Goal: Information Seeking & Learning: Learn about a topic

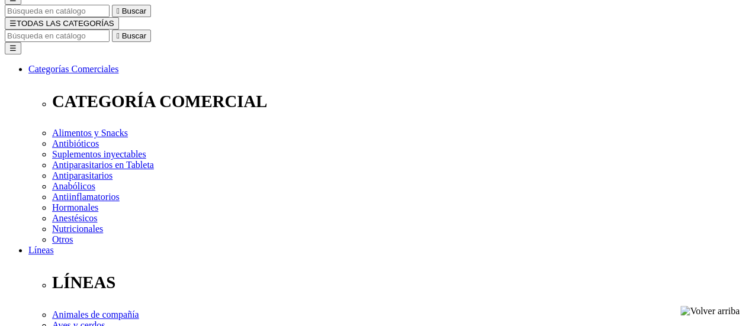
scroll to position [118, 0]
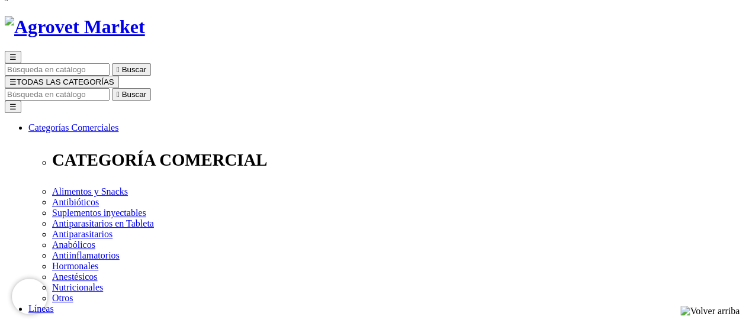
scroll to position [178, 0]
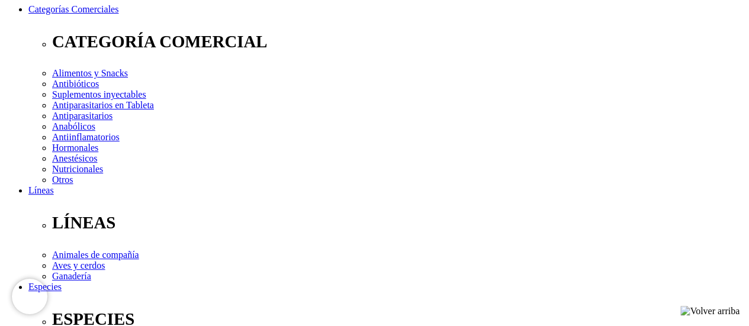
drag, startPoint x: 120, startPoint y: 54, endPoint x: 127, endPoint y: 65, distance: 12.7
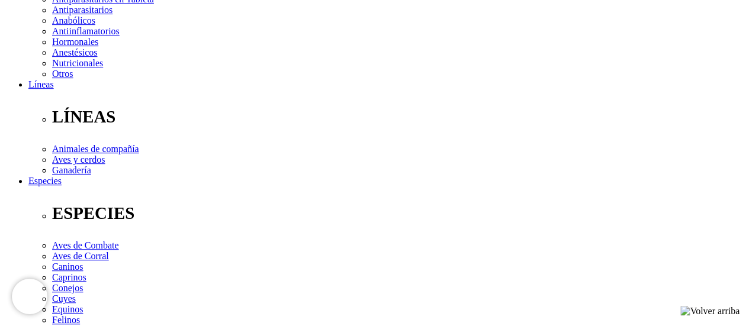
scroll to position [415, 0]
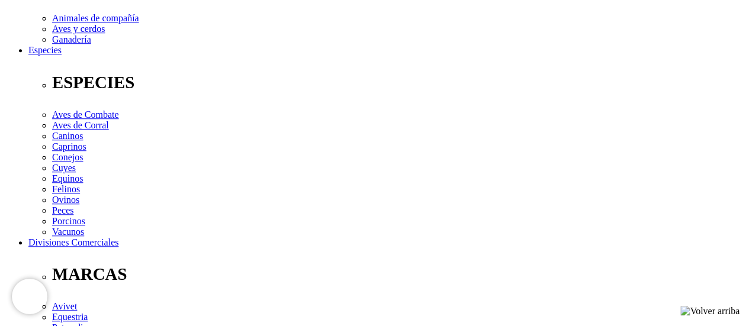
checkbox input "true"
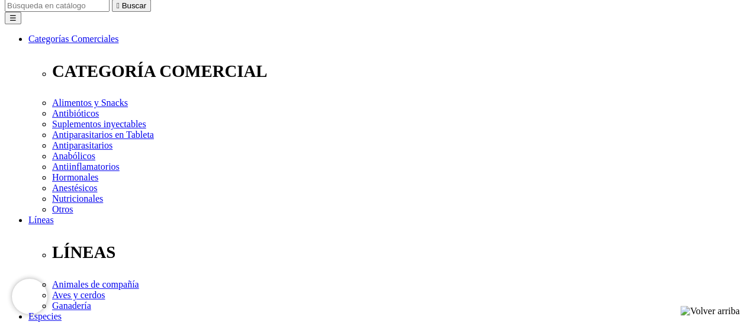
scroll to position [178, 0]
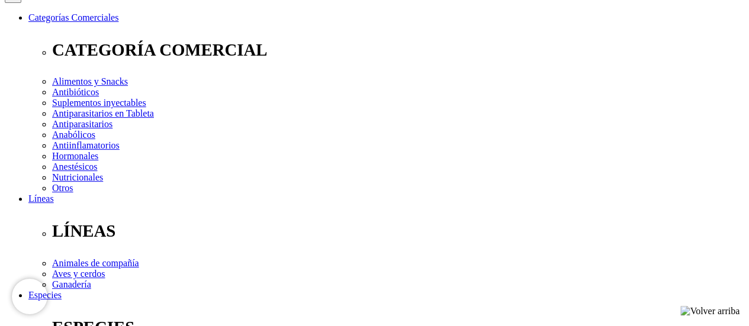
scroll to position [237, 0]
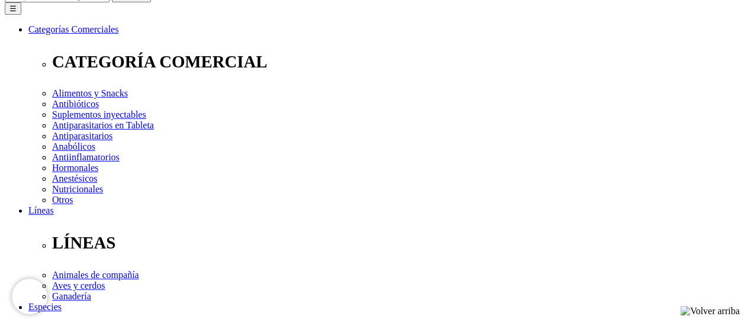
scroll to position [118, 0]
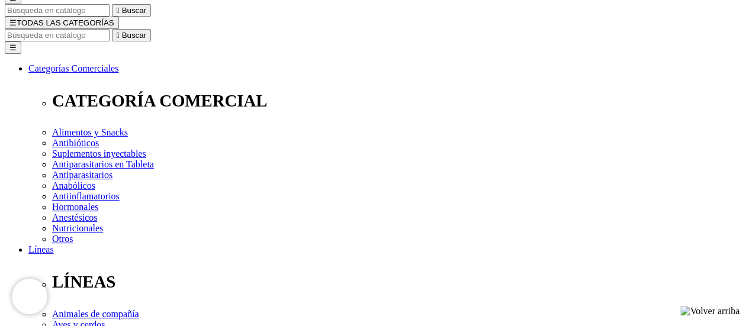
checkbox input "true"
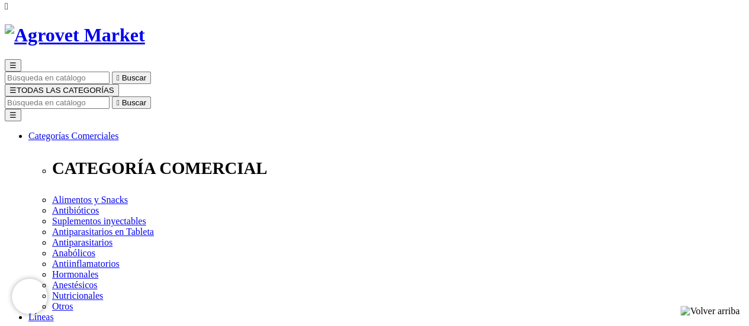
scroll to position [118, 0]
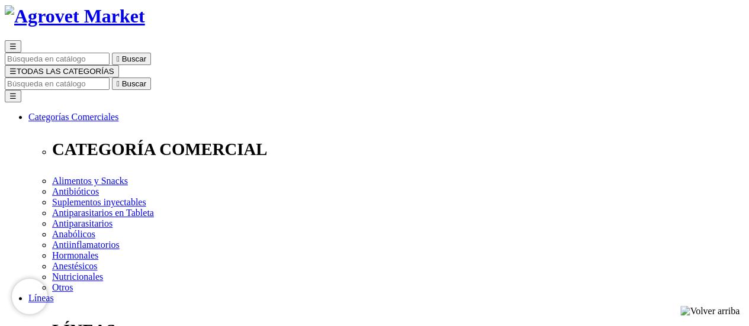
scroll to position [59, 0]
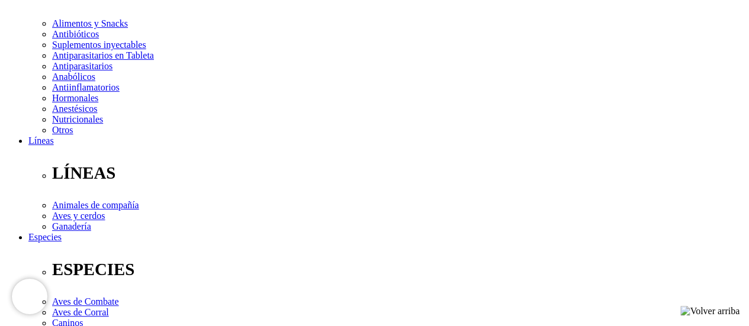
scroll to position [237, 0]
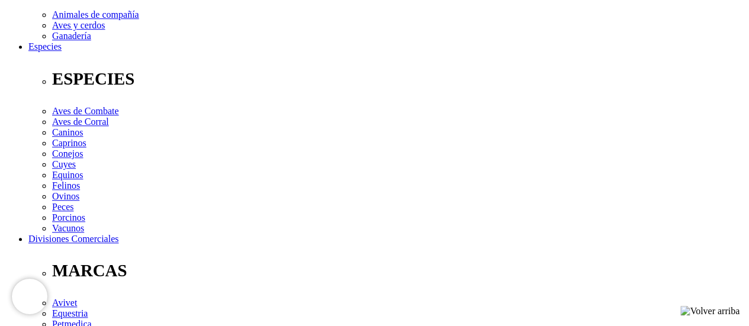
scroll to position [522, 0]
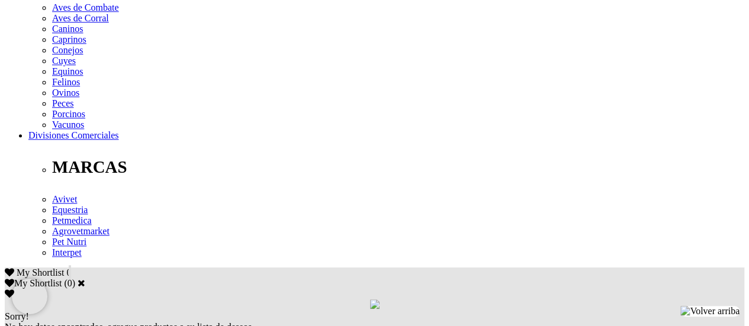
checkbox input "true"
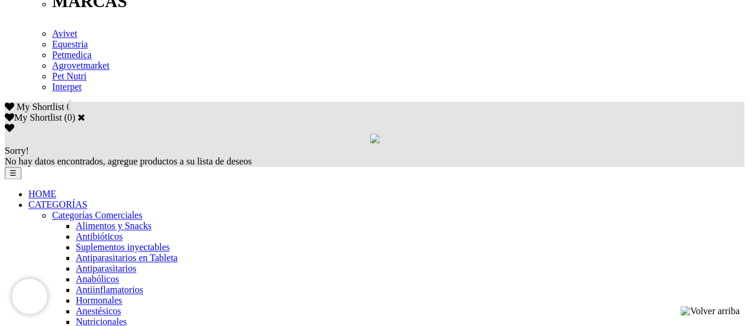
scroll to position [770, 0]
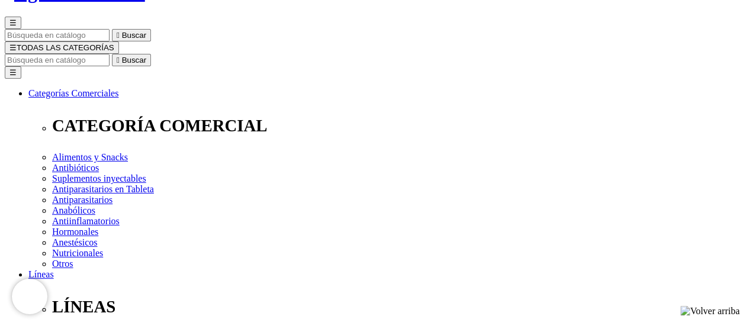
scroll to position [118, 0]
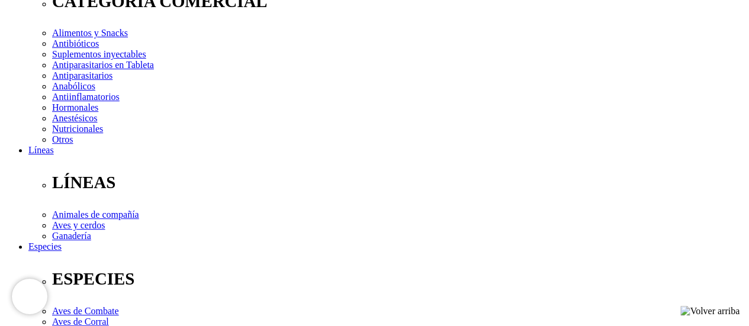
scroll to position [237, 0]
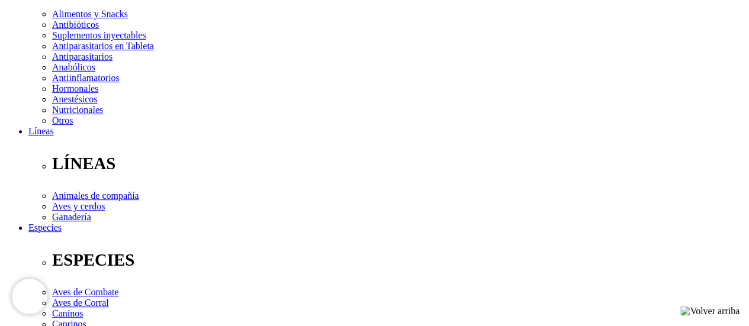
checkbox input "true"
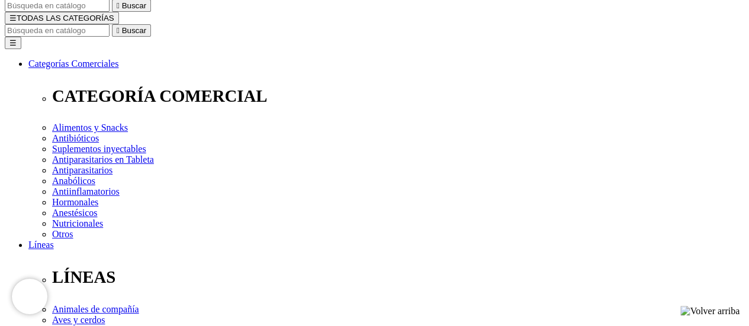
scroll to position [178, 0]
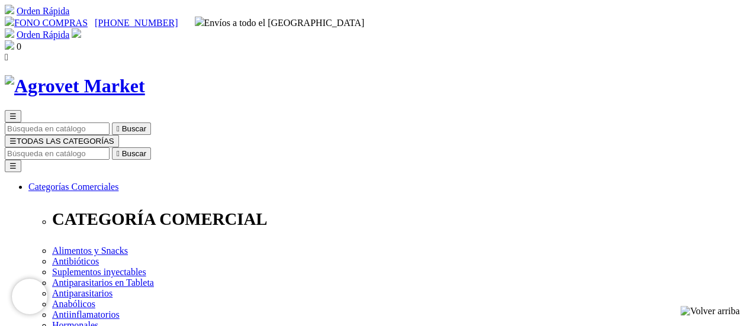
scroll to position [118, 0]
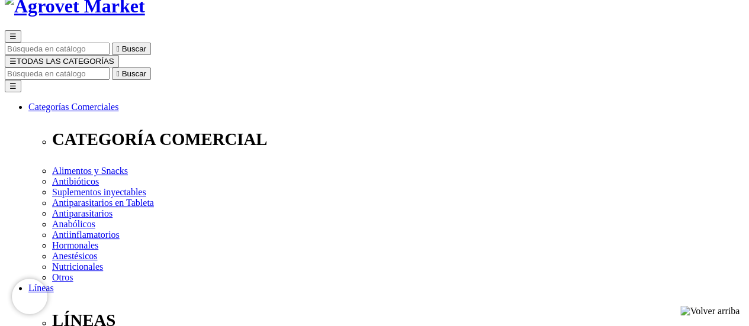
scroll to position [178, 0]
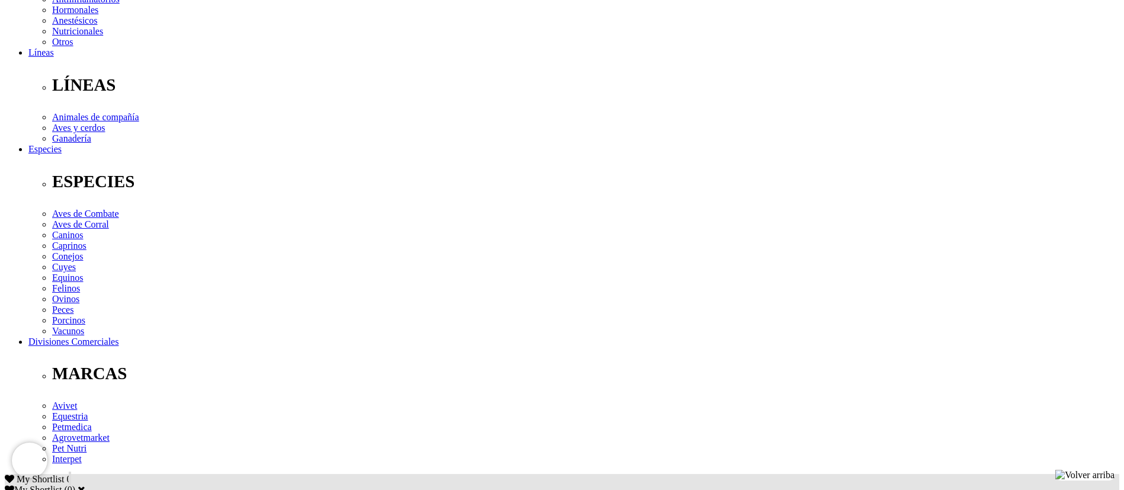
scroll to position [227, 0]
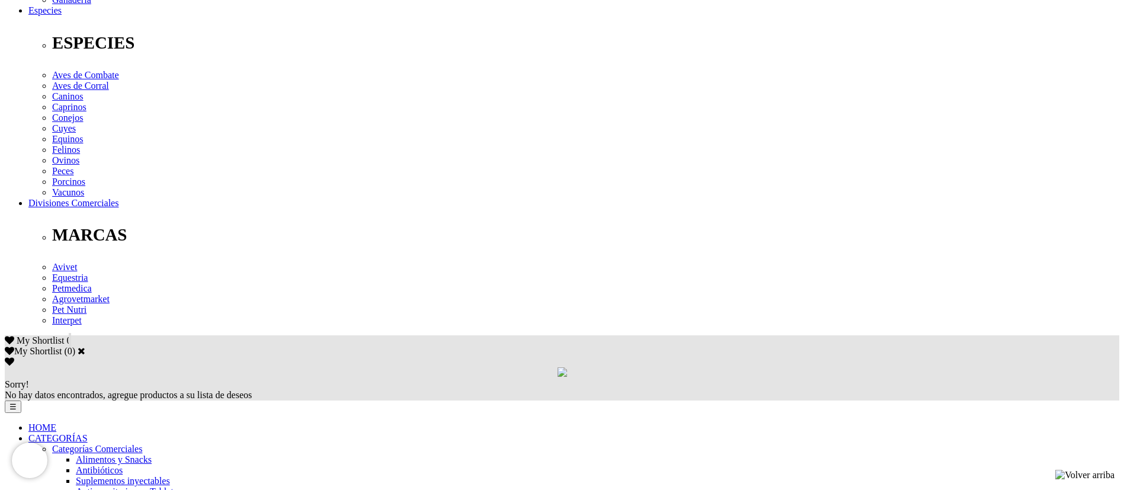
scroll to position [267, 0]
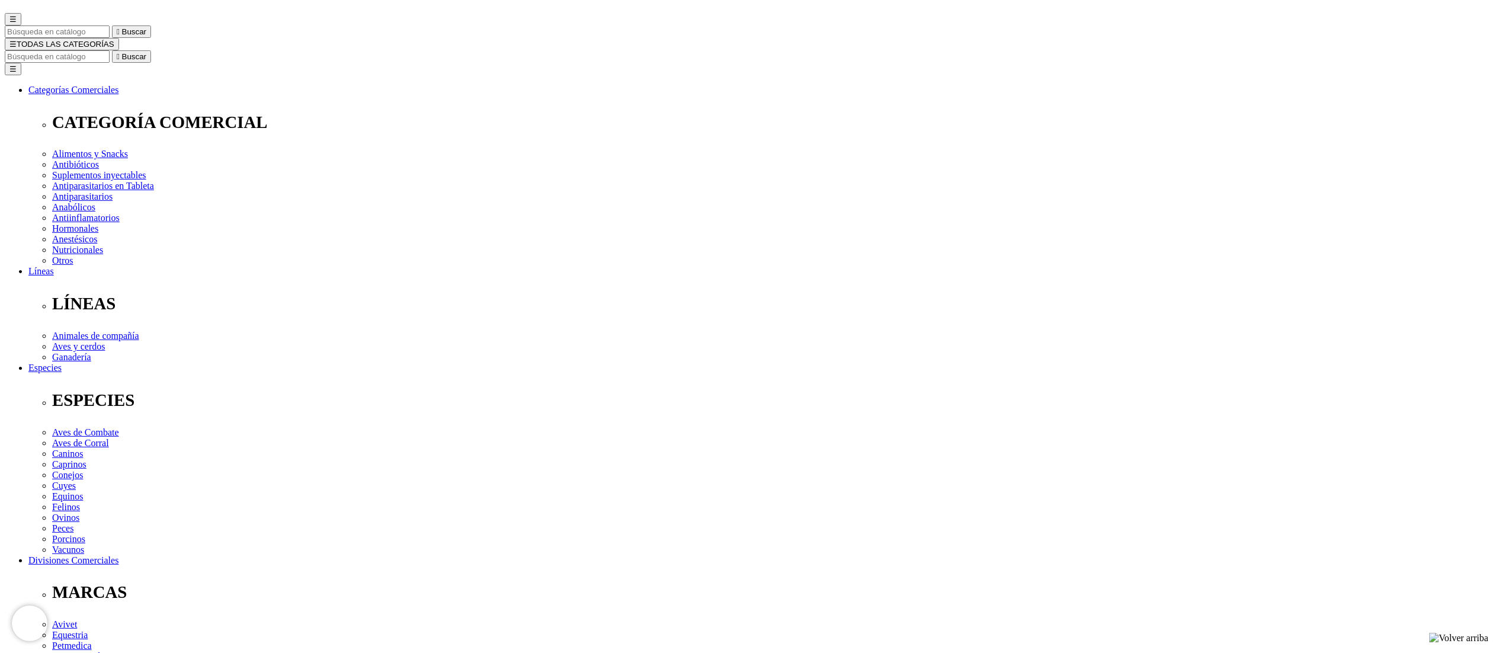
scroll to position [60, 0]
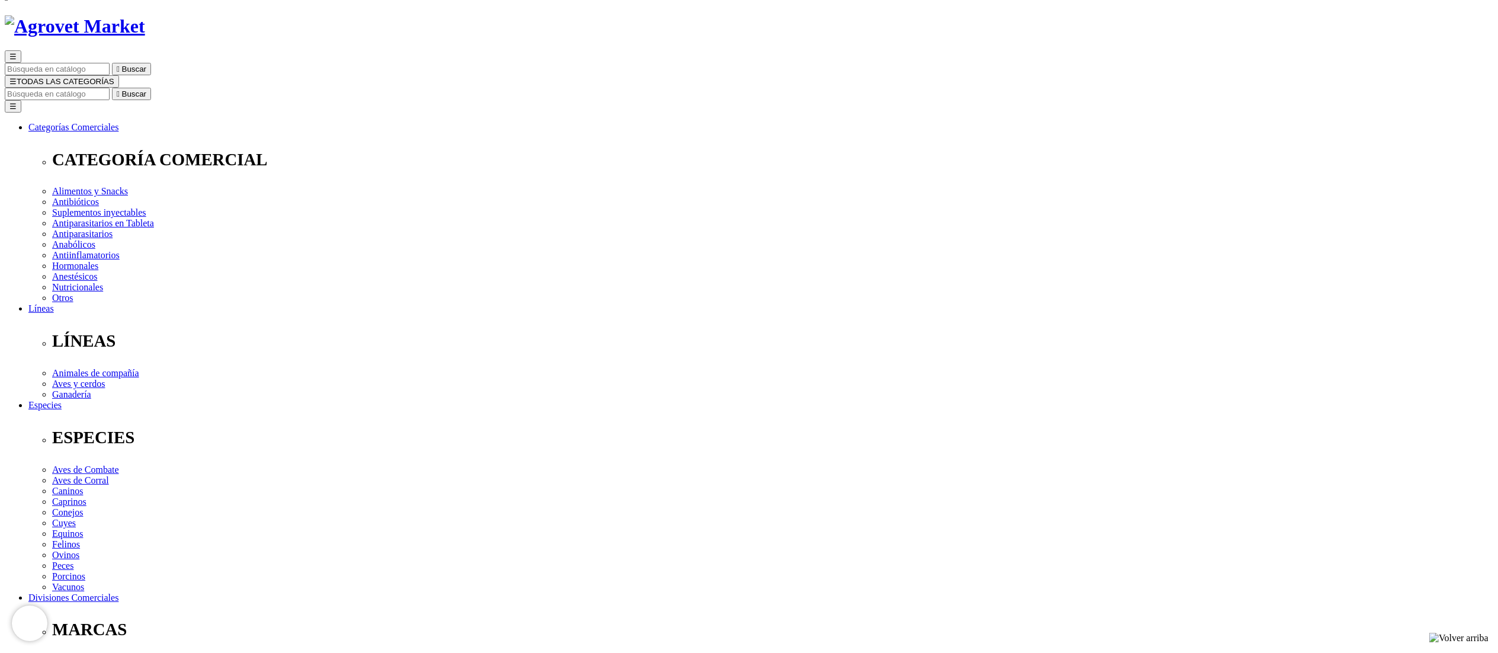
drag, startPoint x: 764, startPoint y: 114, endPoint x: 843, endPoint y: 104, distance: 80.5
drag, startPoint x: 832, startPoint y: 113, endPoint x: 750, endPoint y: 108, distance: 81.8
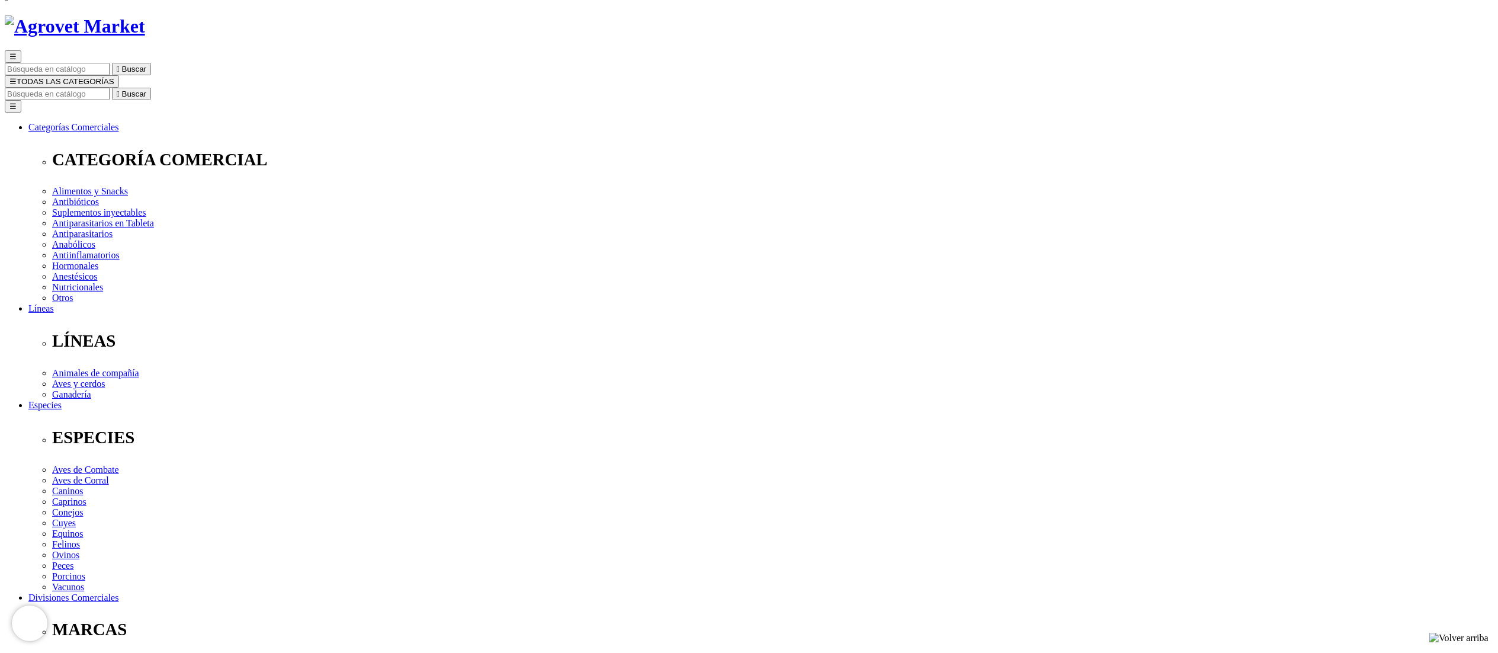
copy p "SKU 35000PER00094"
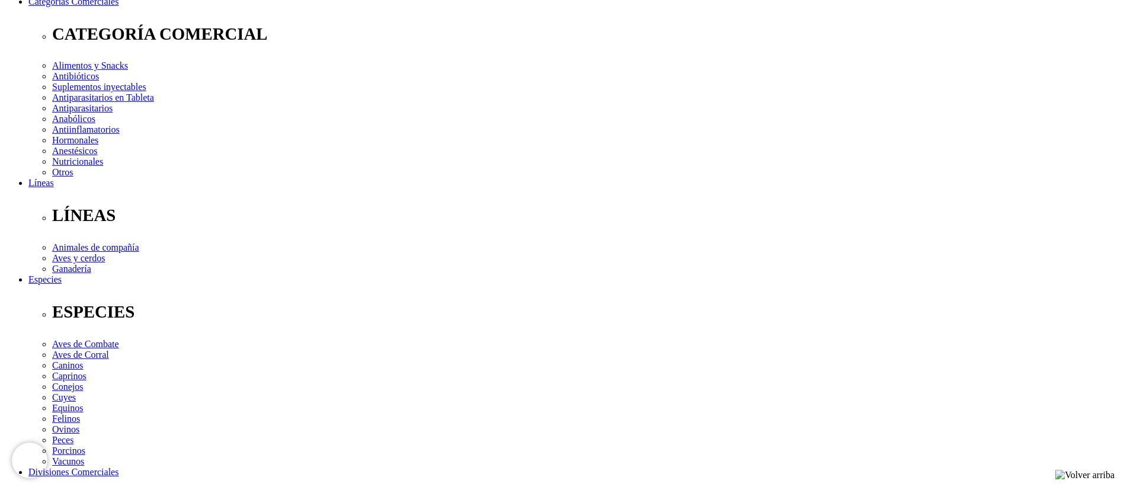
scroll to position [178, 0]
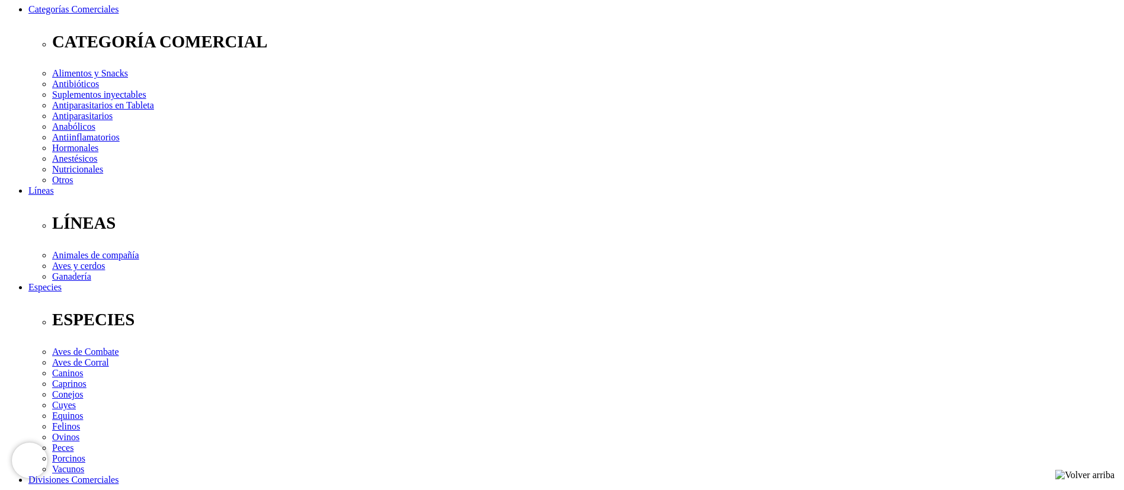
checkbox input "true"
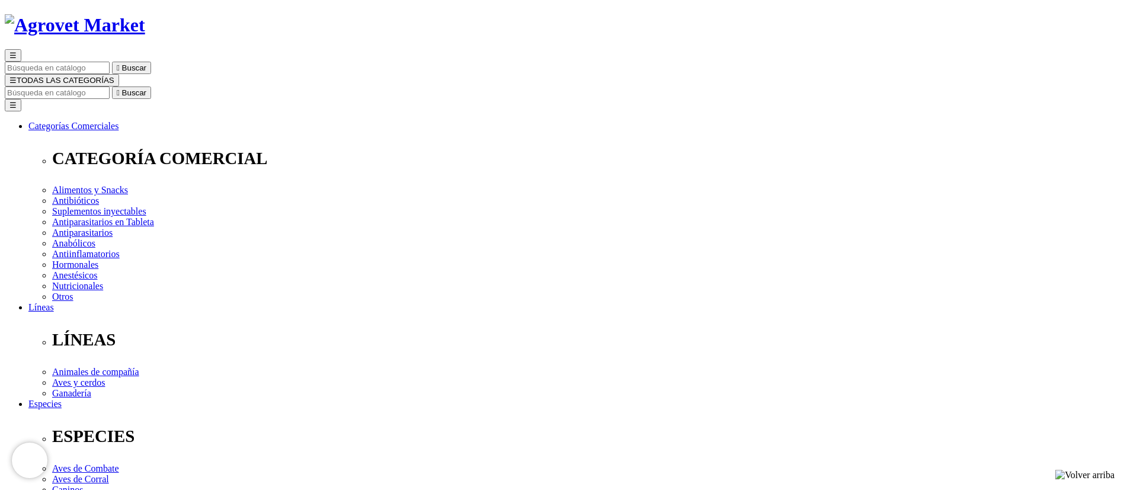
scroll to position [89, 0]
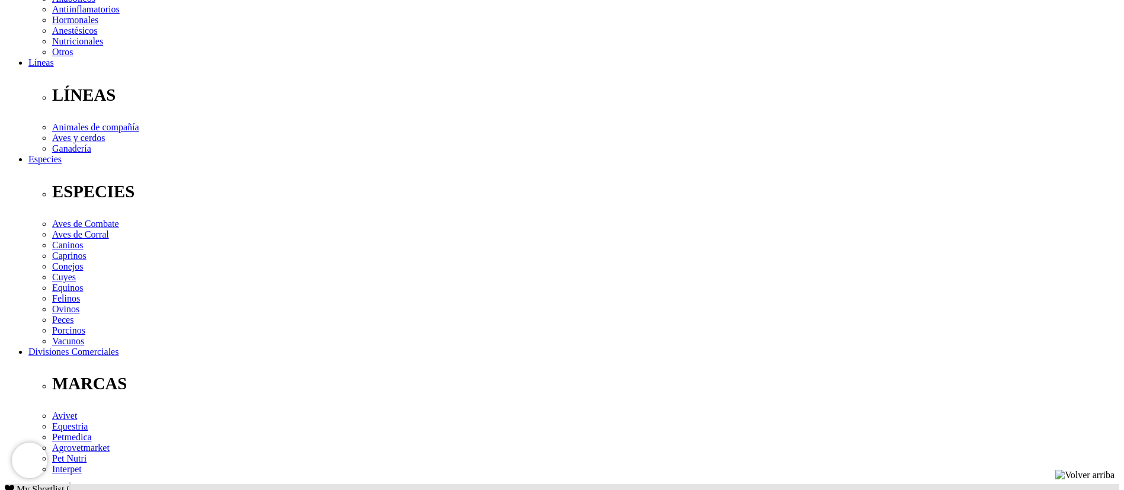
scroll to position [267, 0]
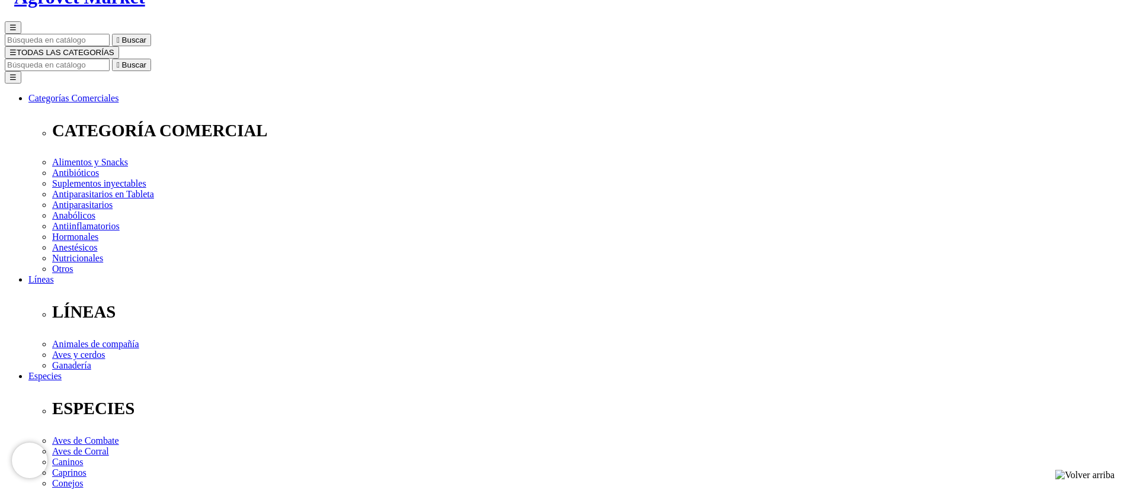
drag, startPoint x: 863, startPoint y: 267, endPoint x: 841, endPoint y: 258, distance: 24.0
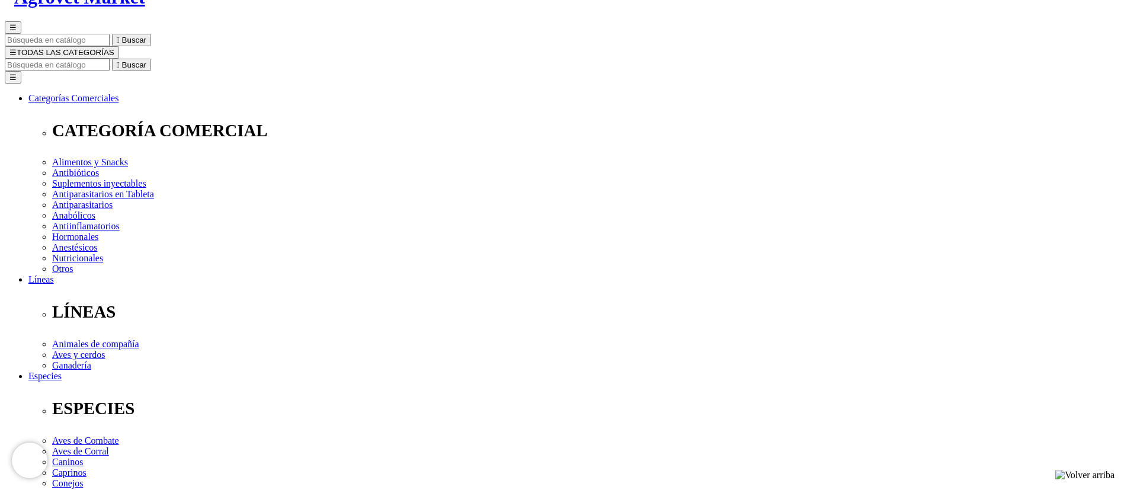
checkbox input "true"
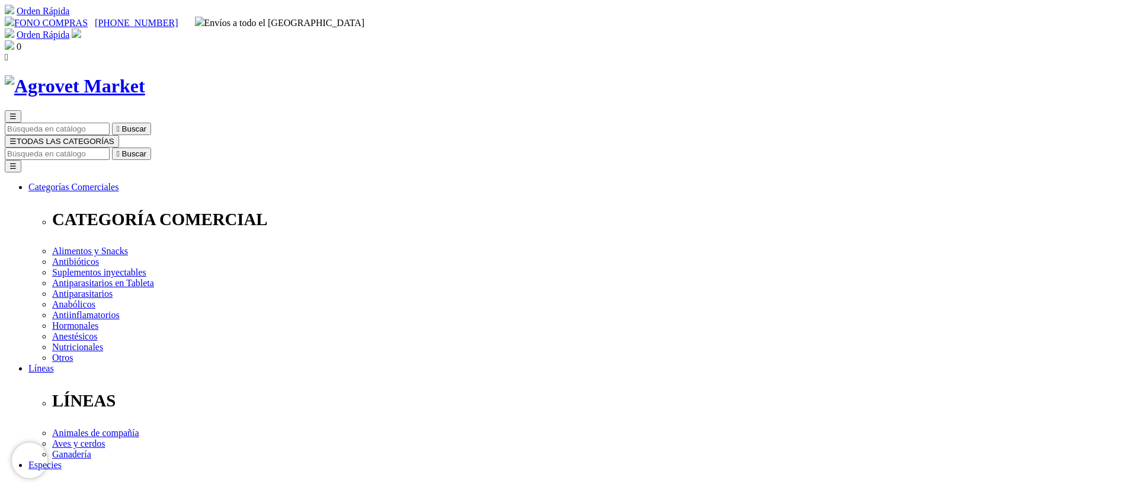
checkbox input "false"
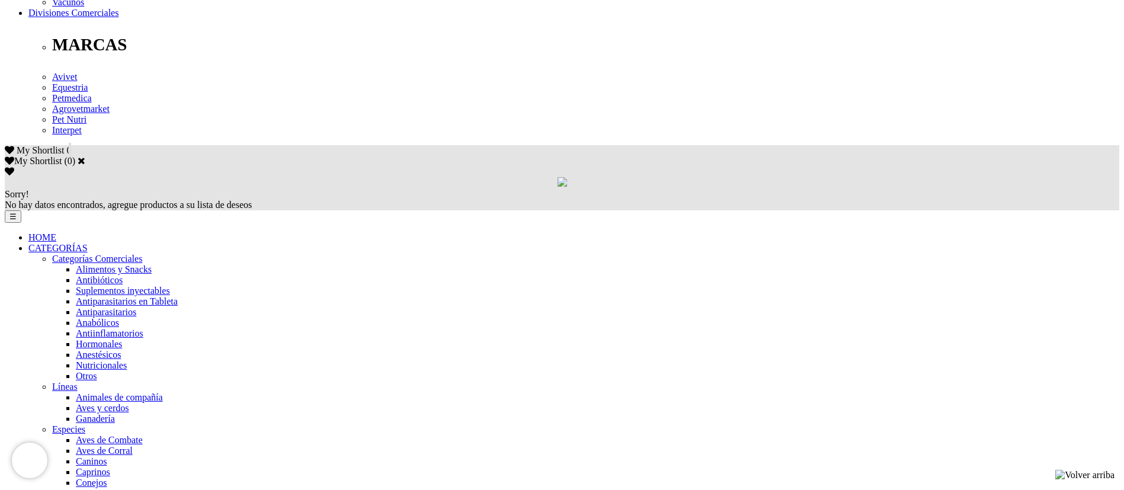
scroll to position [711, 0]
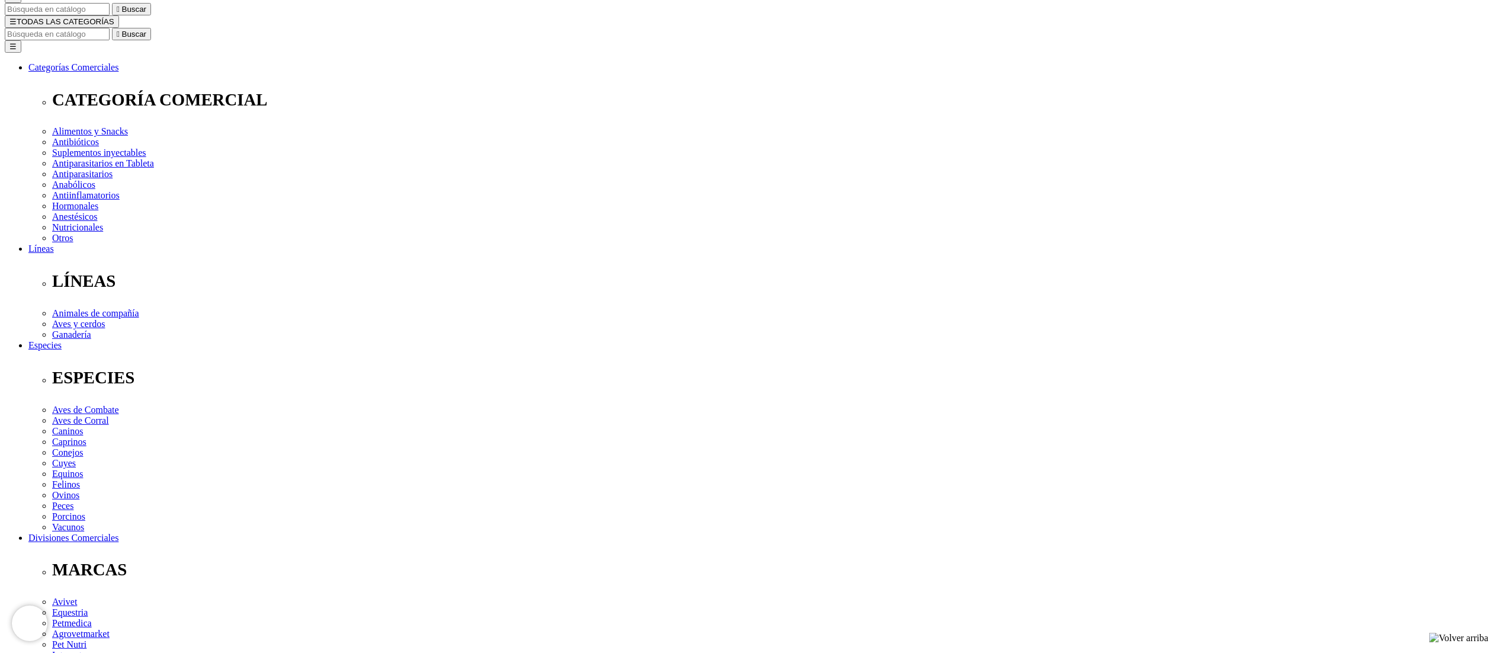
scroll to position [118, 0]
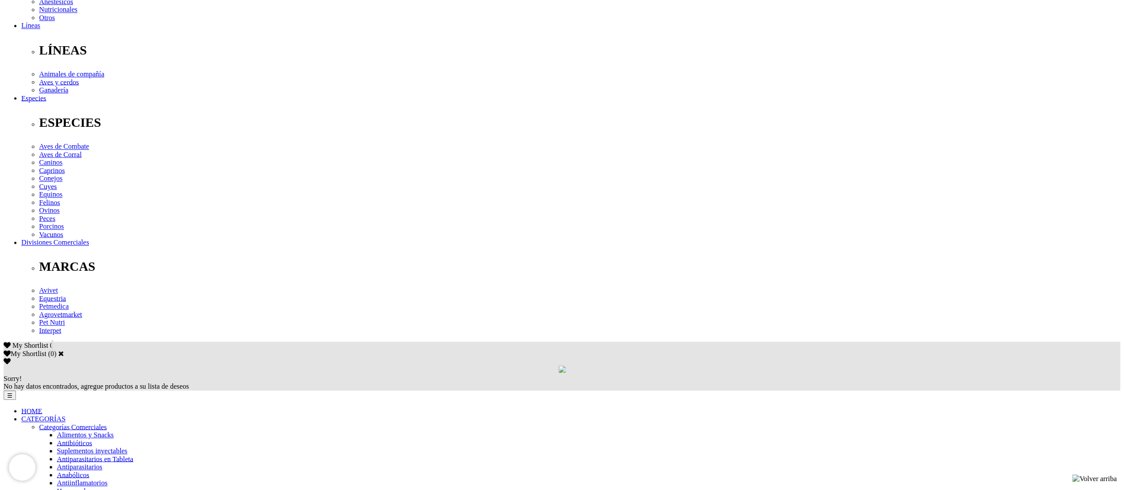
scroll to position [355, 0]
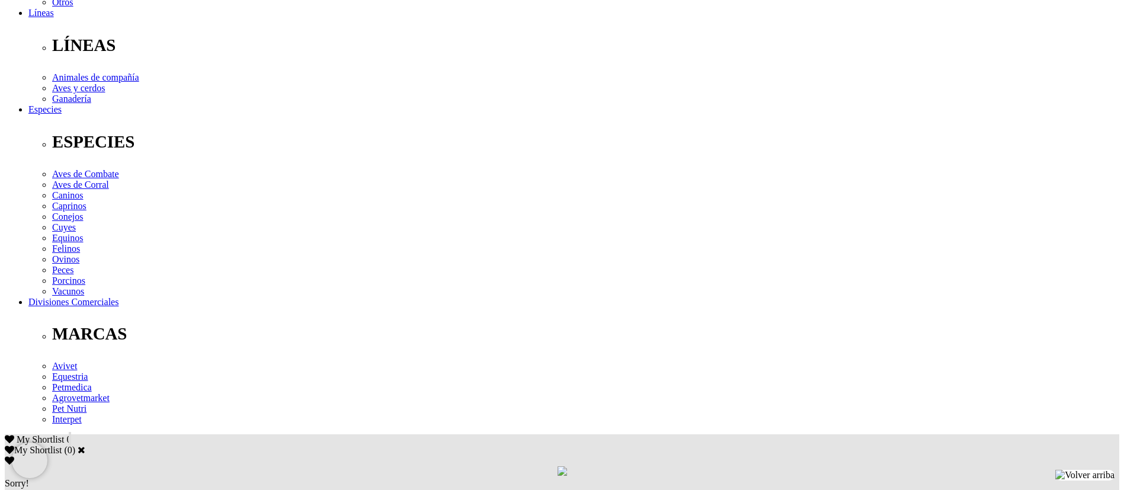
drag, startPoint x: 257, startPoint y: 288, endPoint x: 739, endPoint y: 302, distance: 482.4
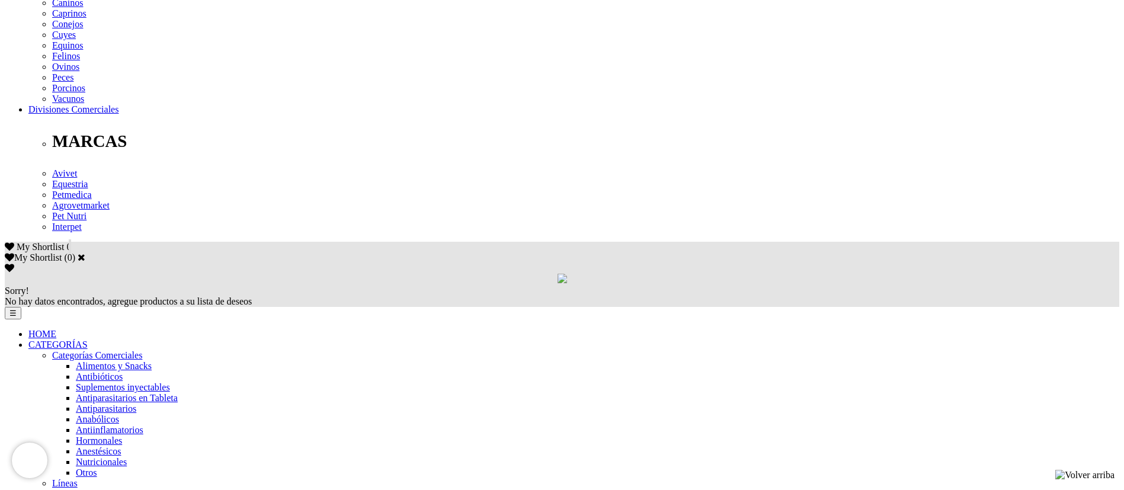
scroll to position [444, 0]
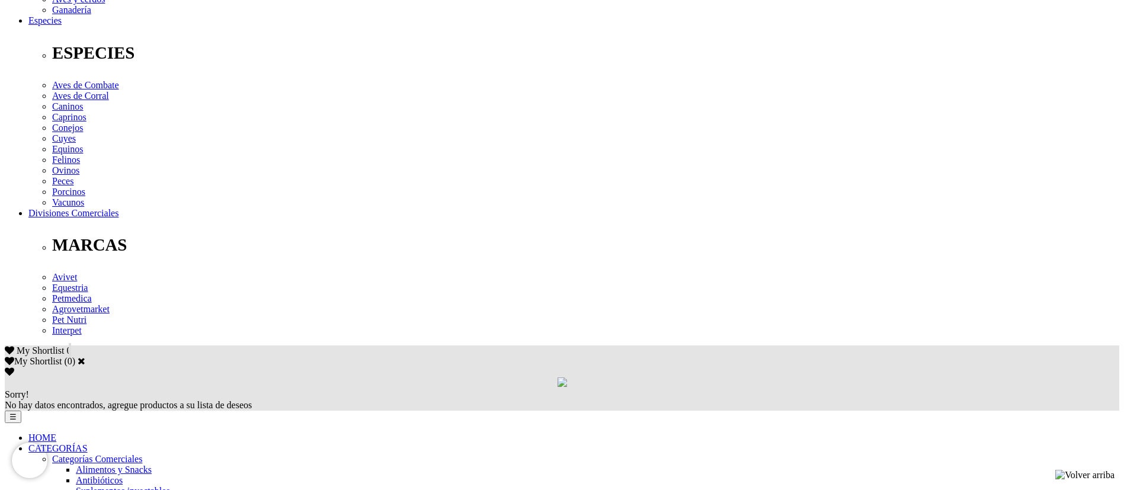
drag, startPoint x: 236, startPoint y: 182, endPoint x: 875, endPoint y: 274, distance: 646.4
copy p "Lor. I (dolorsi ametconse) 6 038 358 AD, Eli. S7 (doeiusmodtempo) 961 978 IN, U…"
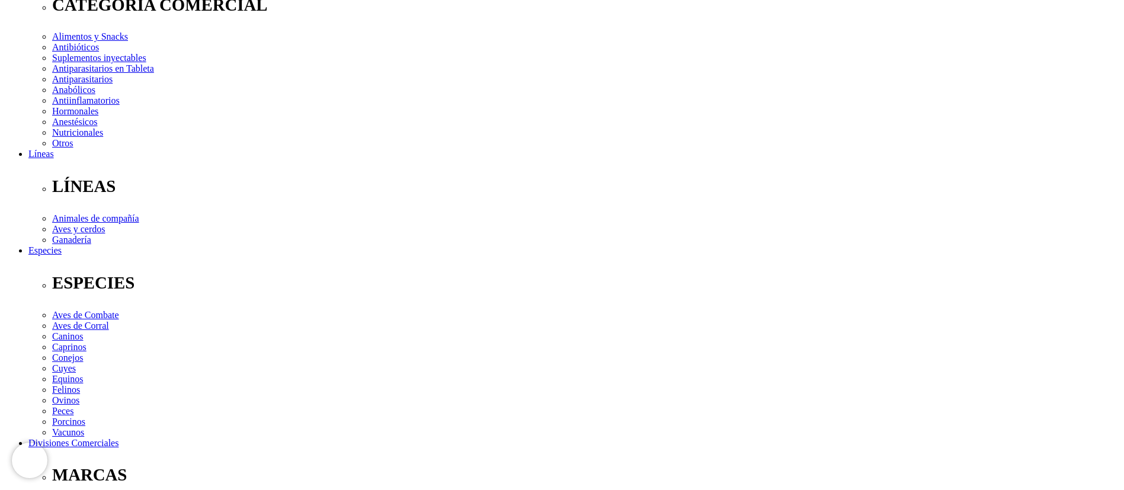
scroll to position [0, 0]
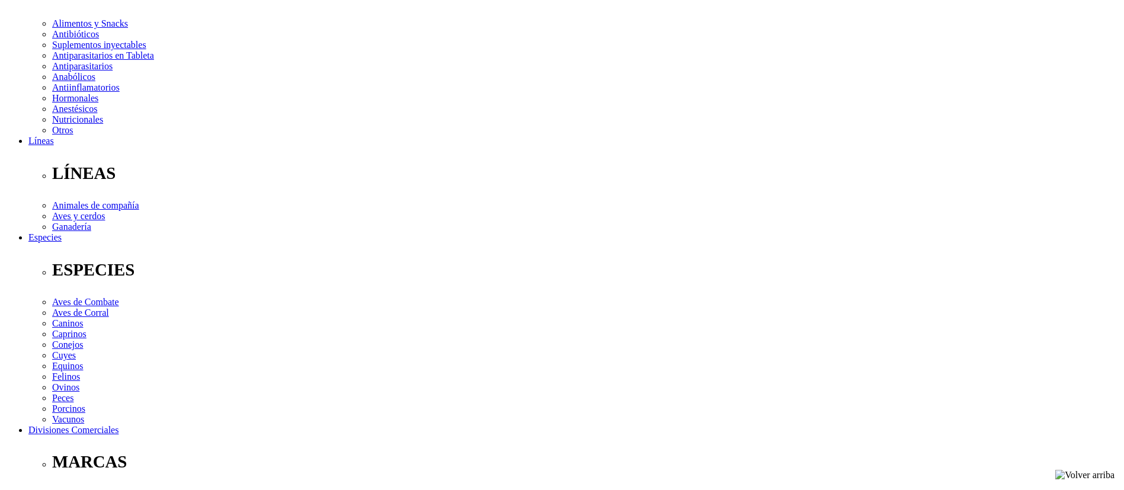
scroll to position [267, 0]
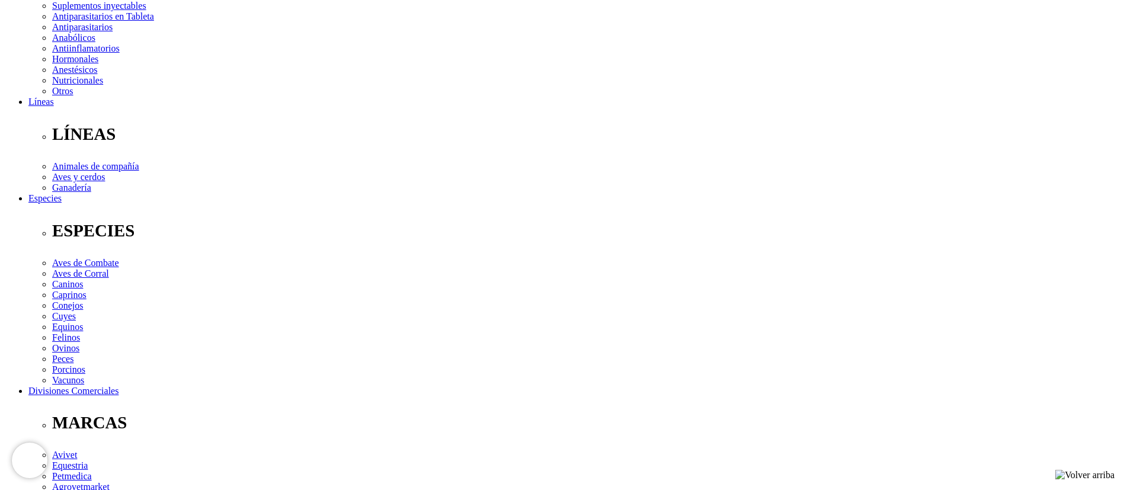
copy div "Ácido fosfonoso (butafosfán) 100 mg, Vitamina B9 (ácido fólico) 15 mg,Vitamina …"
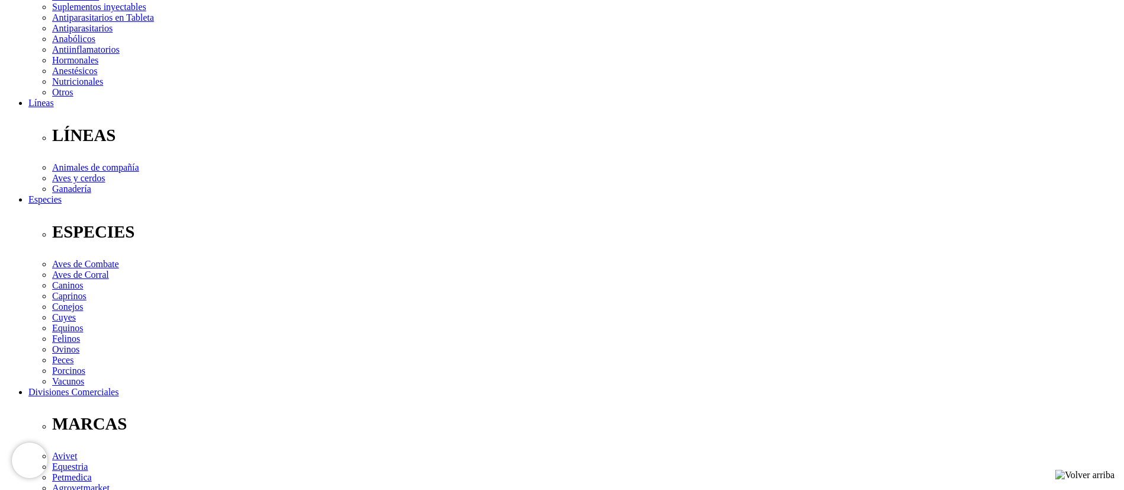
scroll to position [267, 0]
drag, startPoint x: 583, startPoint y: 375, endPoint x: 235, endPoint y: 360, distance: 348.6
copy p "Cada 100 mL contiene: Vitamina A ([MEDICAL_DATA]) 5 000 000 U.I., Vitamina D3 (…"
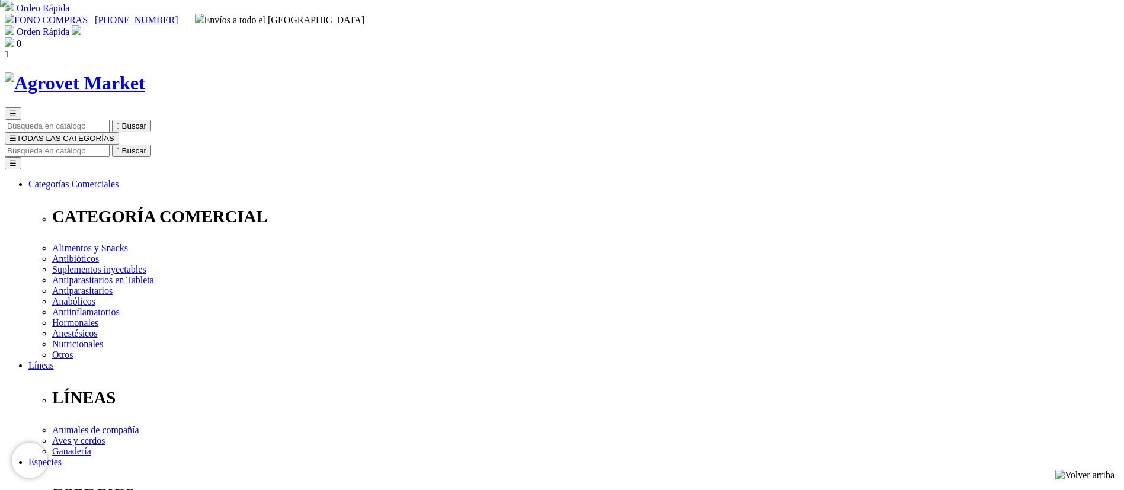
scroll to position [0, 0]
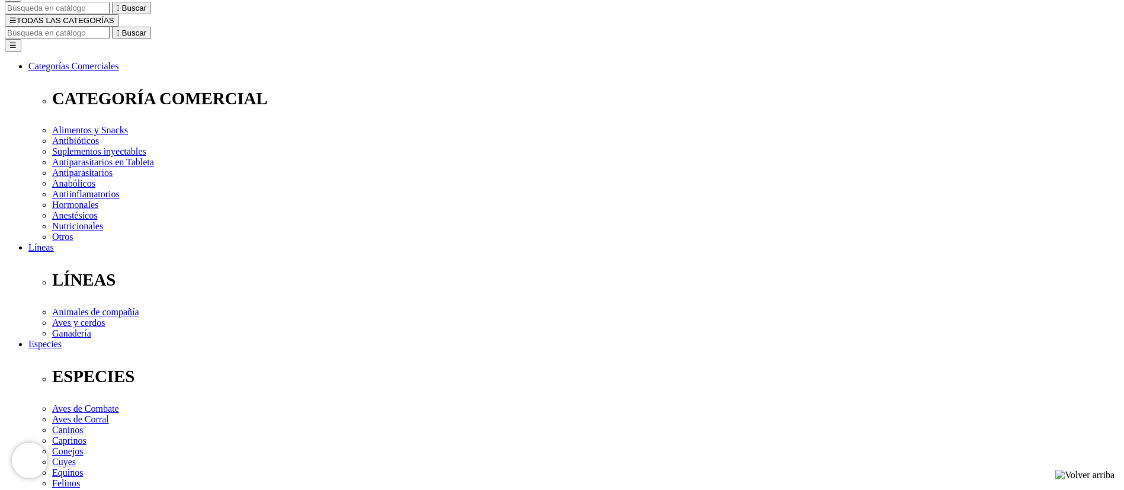
scroll to position [120, 0]
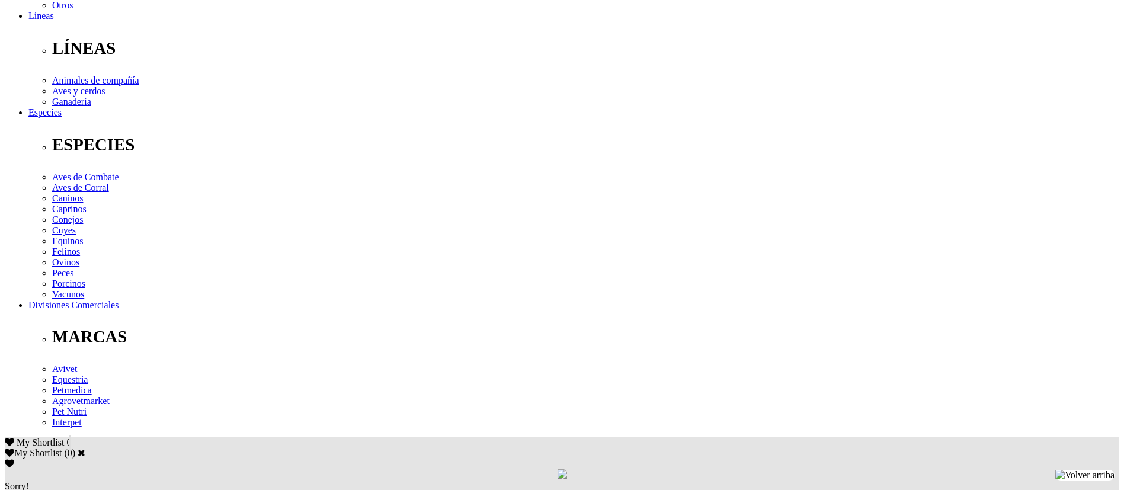
scroll to position [355, 0]
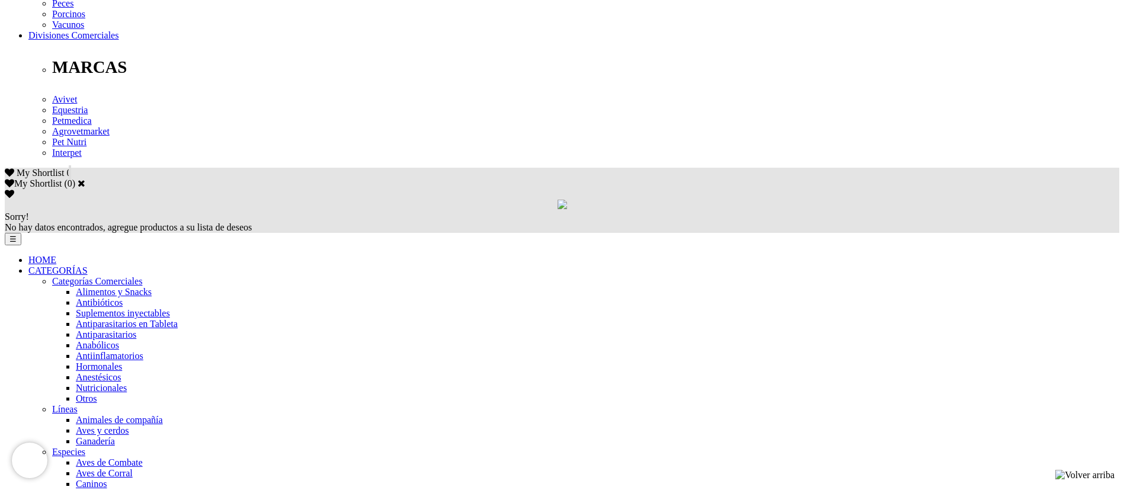
scroll to position [653, 0]
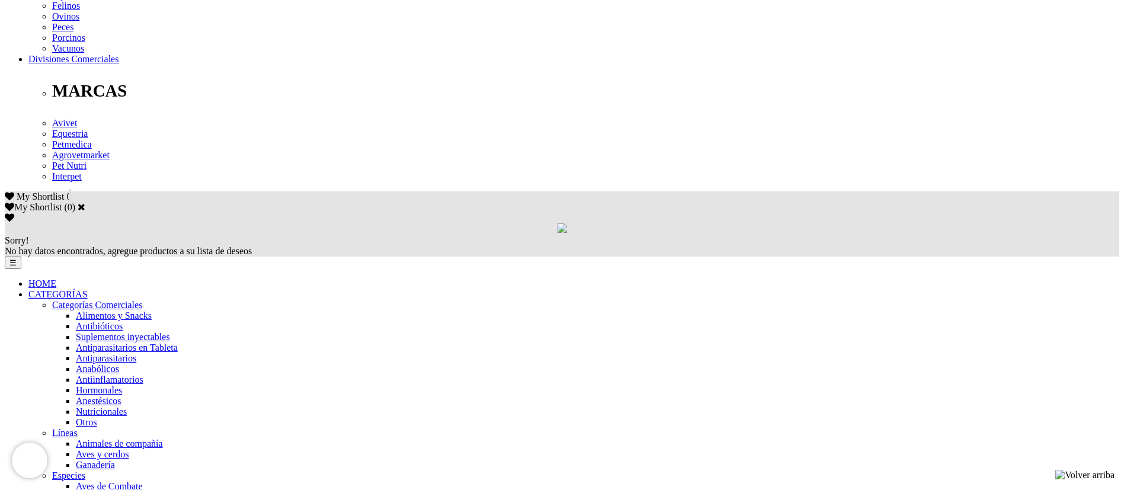
scroll to position [622, 0]
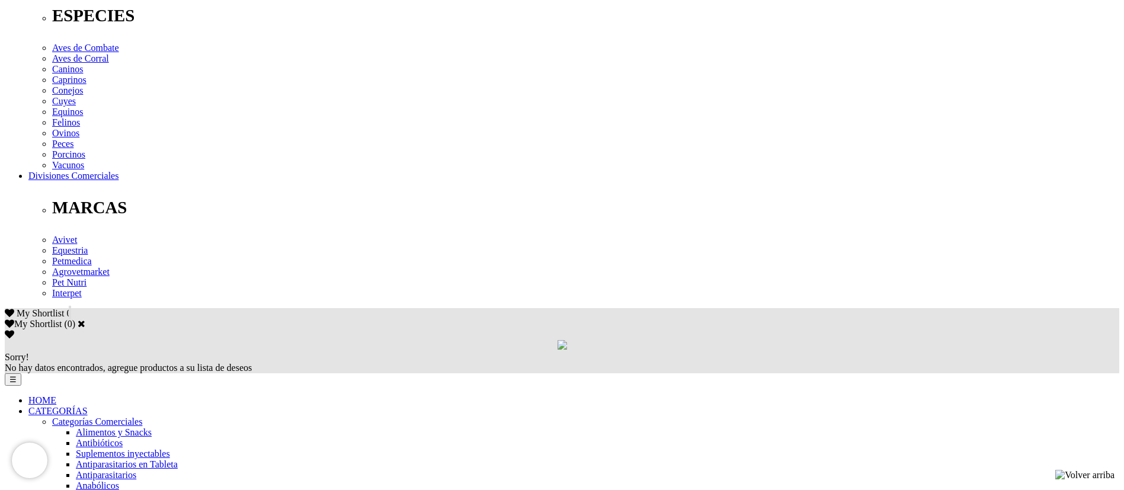
scroll to position [476, 0]
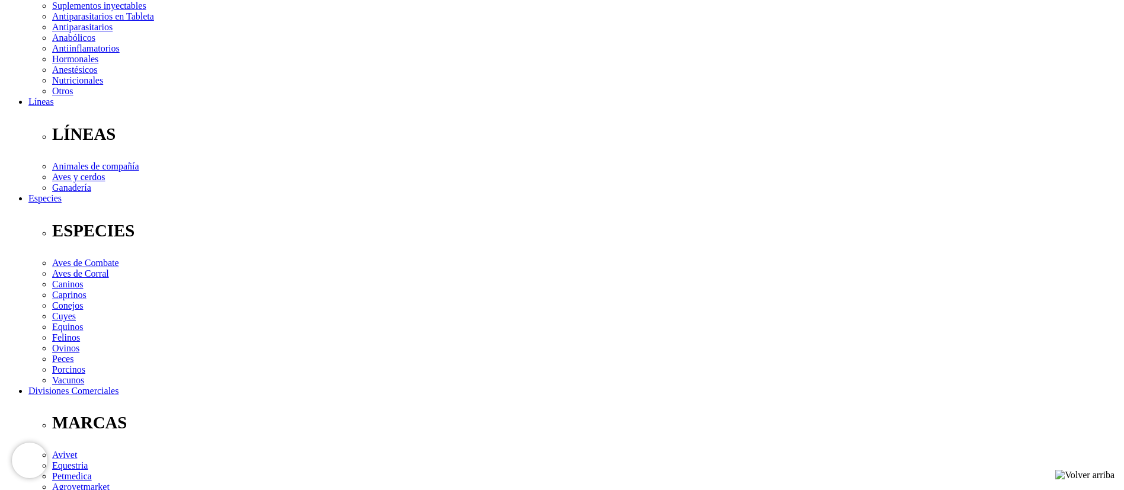
scroll to position [355, 0]
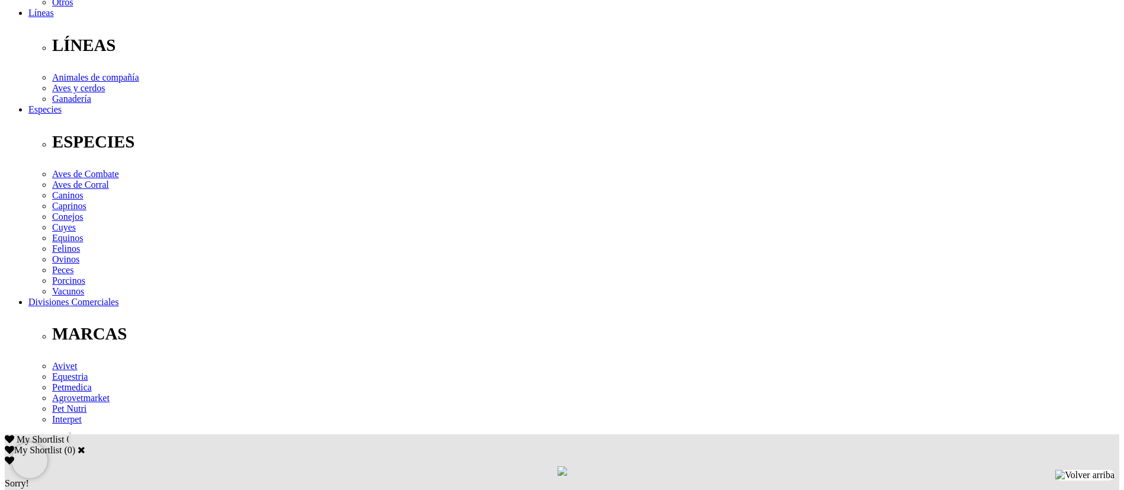
drag, startPoint x: 251, startPoint y: 275, endPoint x: 711, endPoint y: 444, distance: 490.6
copy p "Cada 100 g contiene: Retinol Palmitato (Vit. A) 1 000 000 UI, Colecalciferol (V…"
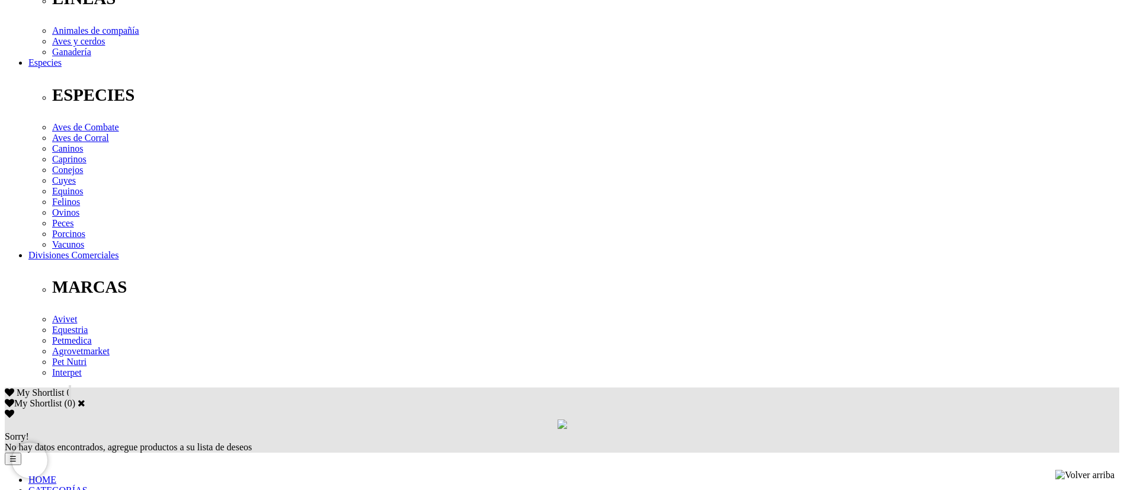
scroll to position [417, 0]
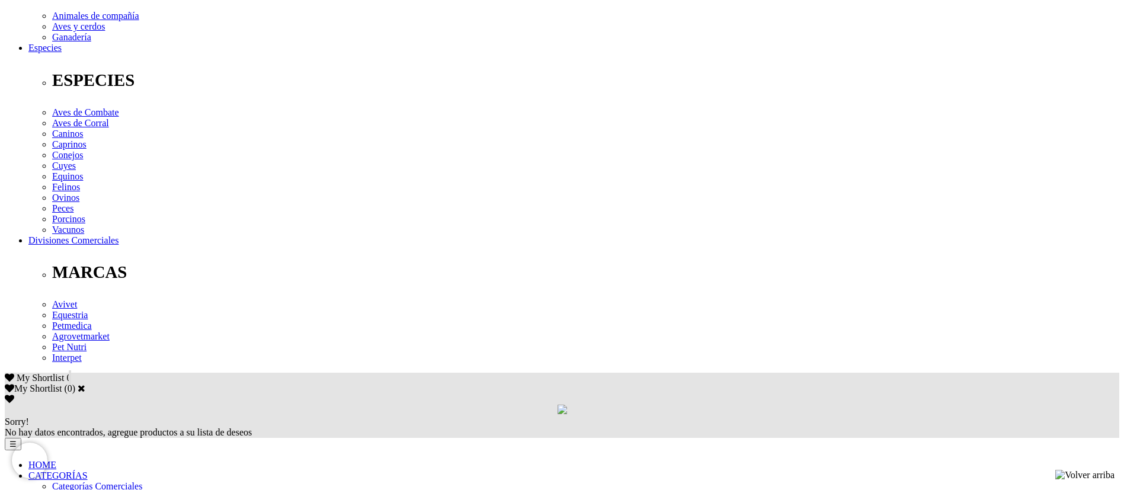
drag, startPoint x: 241, startPoint y: 275, endPoint x: 683, endPoint y: 378, distance: 453.6
copy p "ada 100 g contiene: Retinol Palmitato (Vit. A) 1 000 000 UI, Colecalciferol (Vi…"
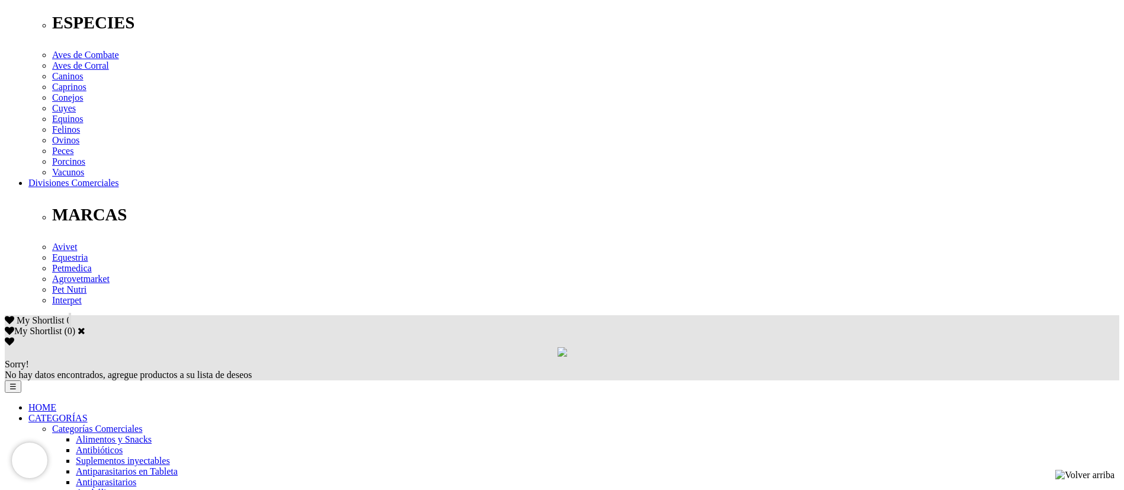
scroll to position [622, 0]
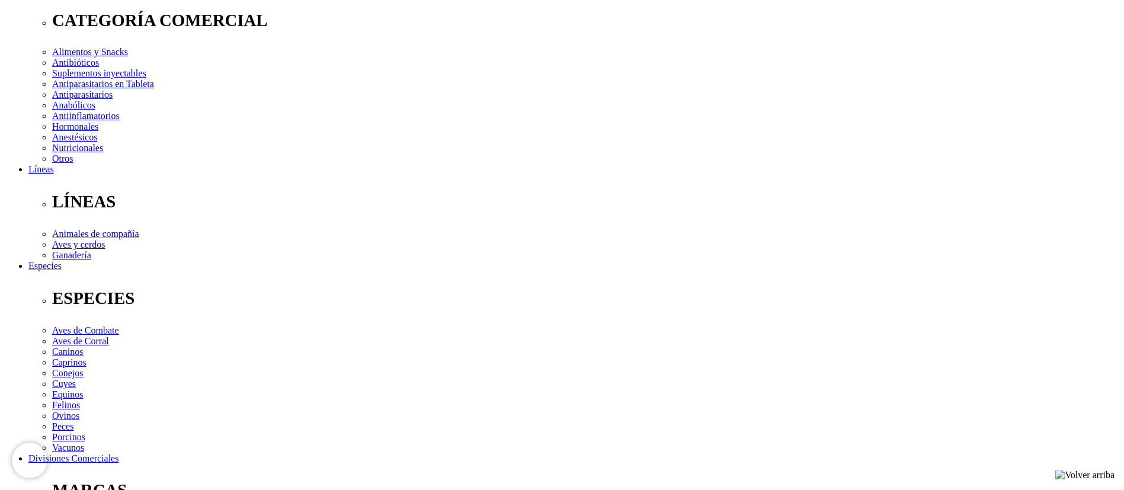
scroll to position [115, 0]
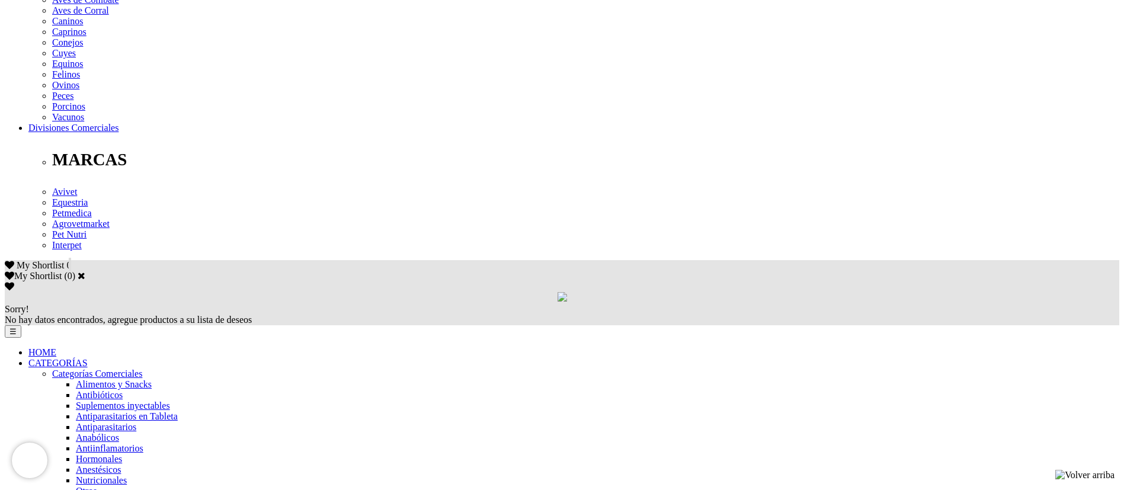
scroll to position [399, 0]
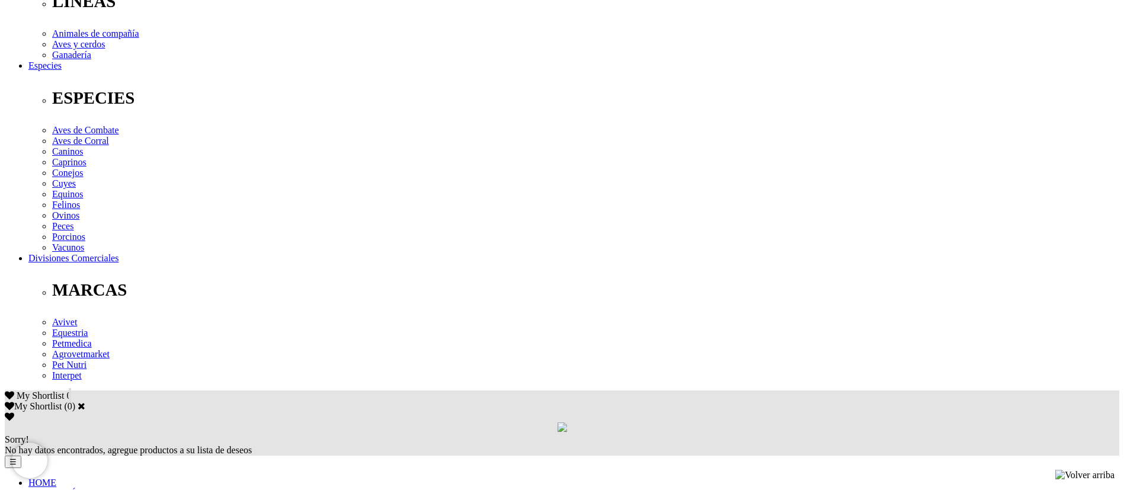
drag, startPoint x: 232, startPoint y: 356, endPoint x: 839, endPoint y: 328, distance: 607.8
copy p "Vit. A (retinol palmitato) 2 500 000 UI, Vit. D3 (colecalciferol) 500 000 UI, V…"
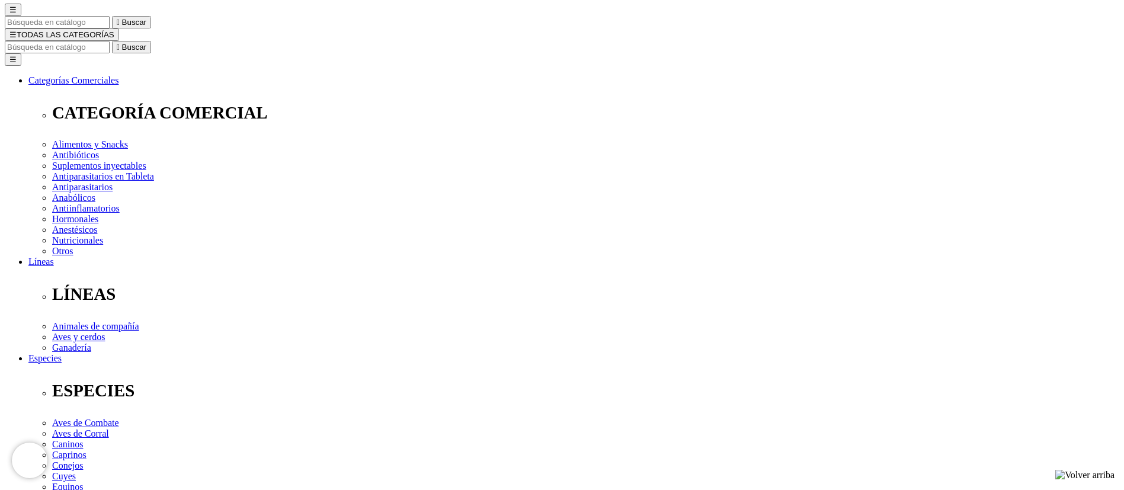
scroll to position [0, 0]
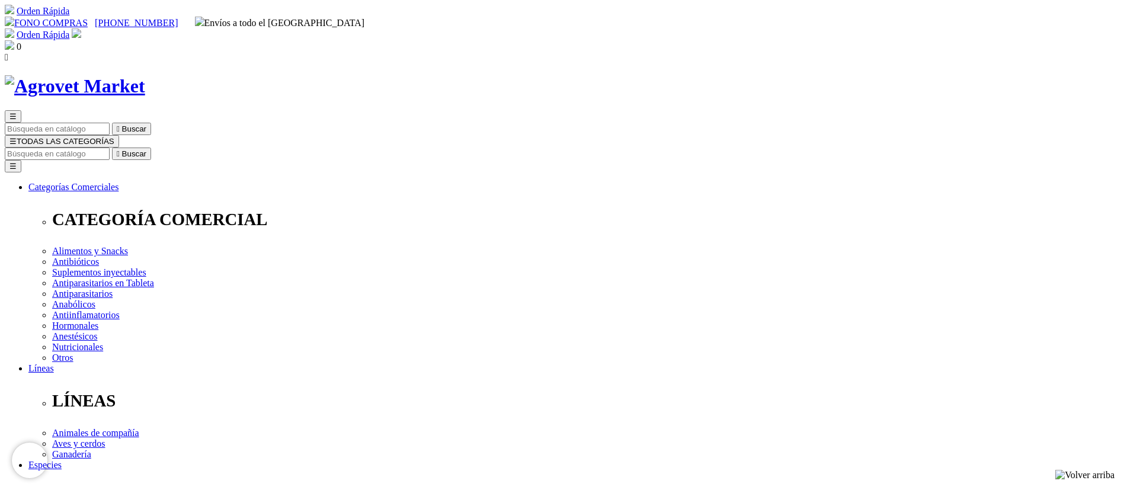
scroll to position [369, 0]
